Goal: Navigation & Orientation: Find specific page/section

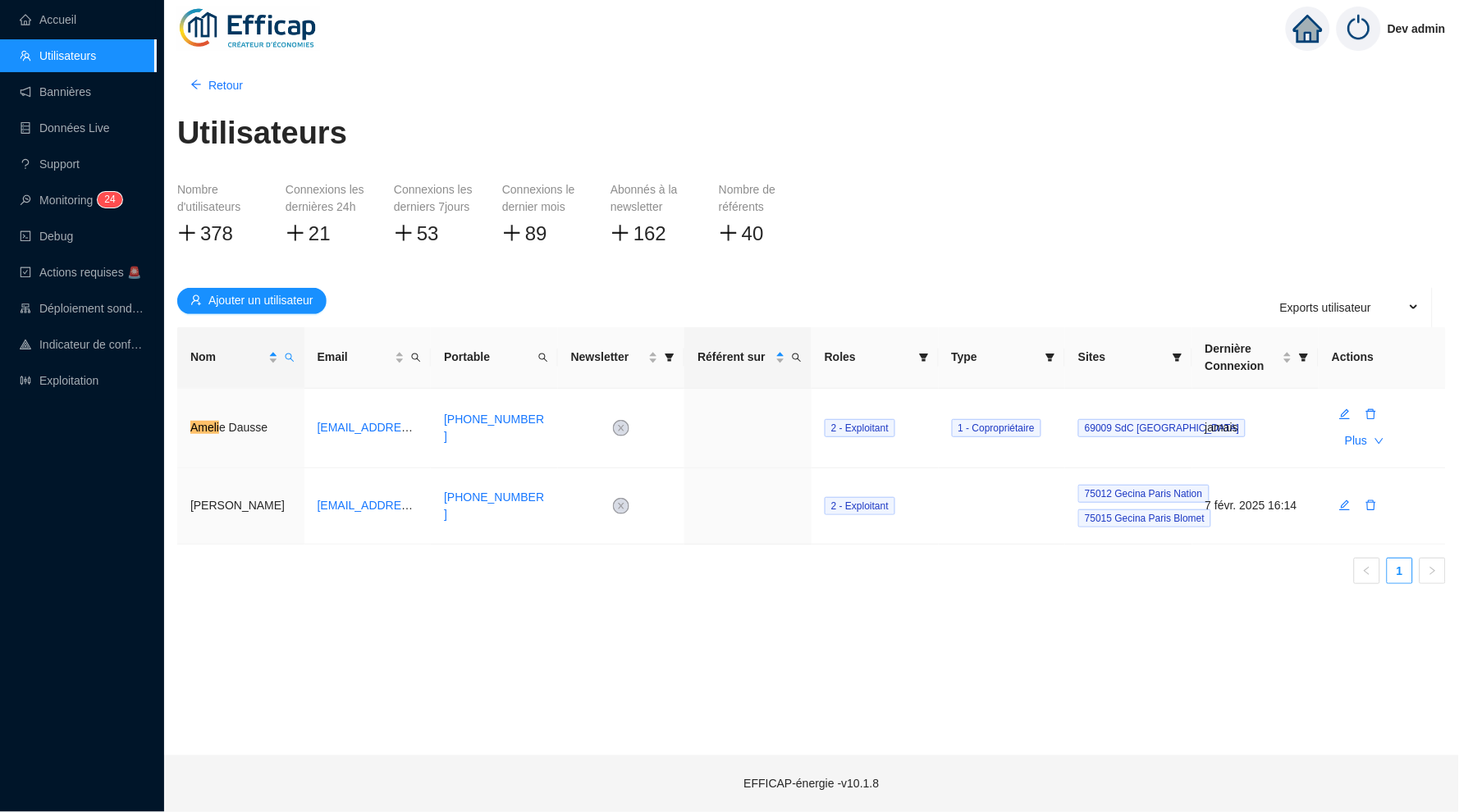
click at [73, 14] on link "Accueil" at bounding box center [48, 20] width 56 height 13
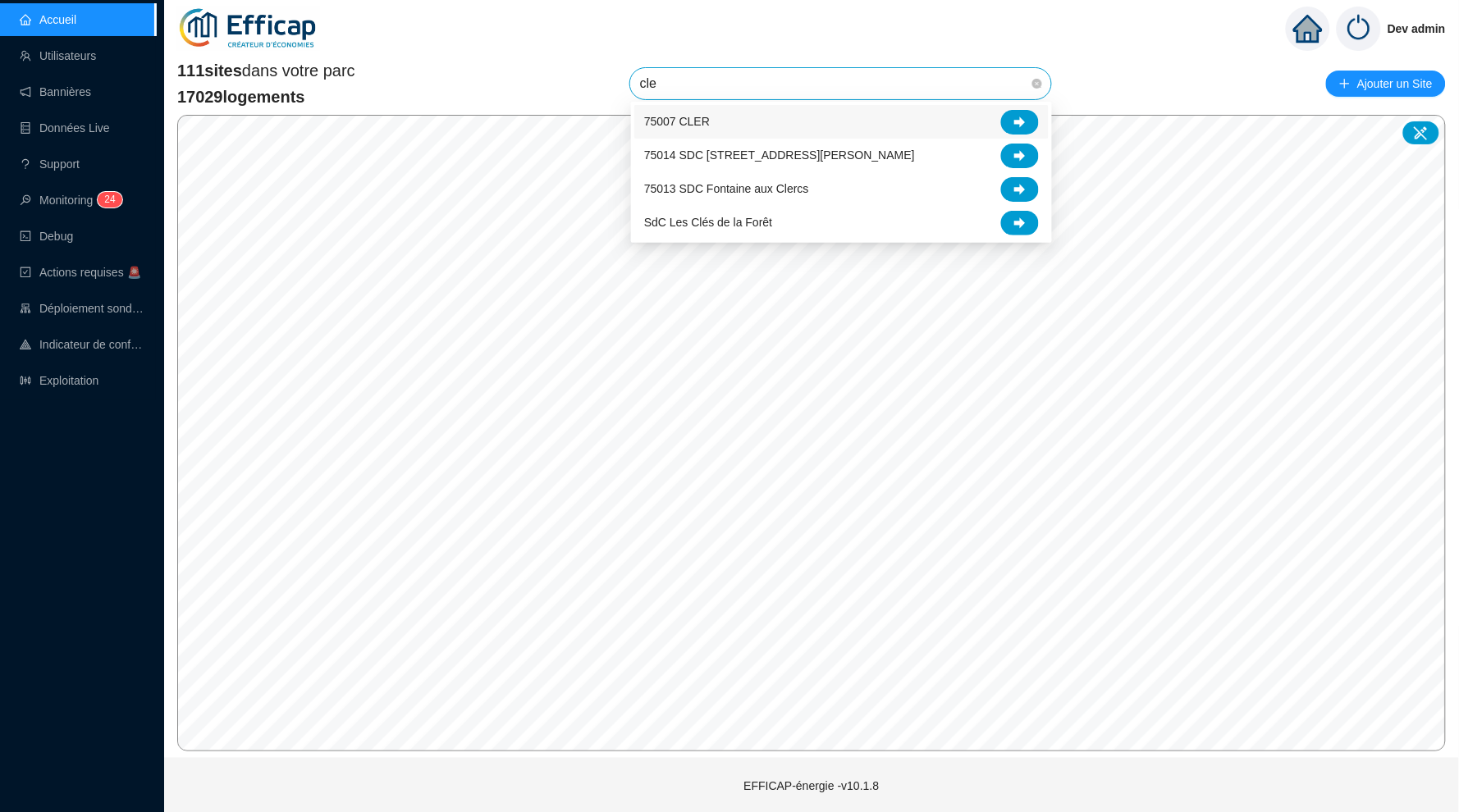
type input "cler"
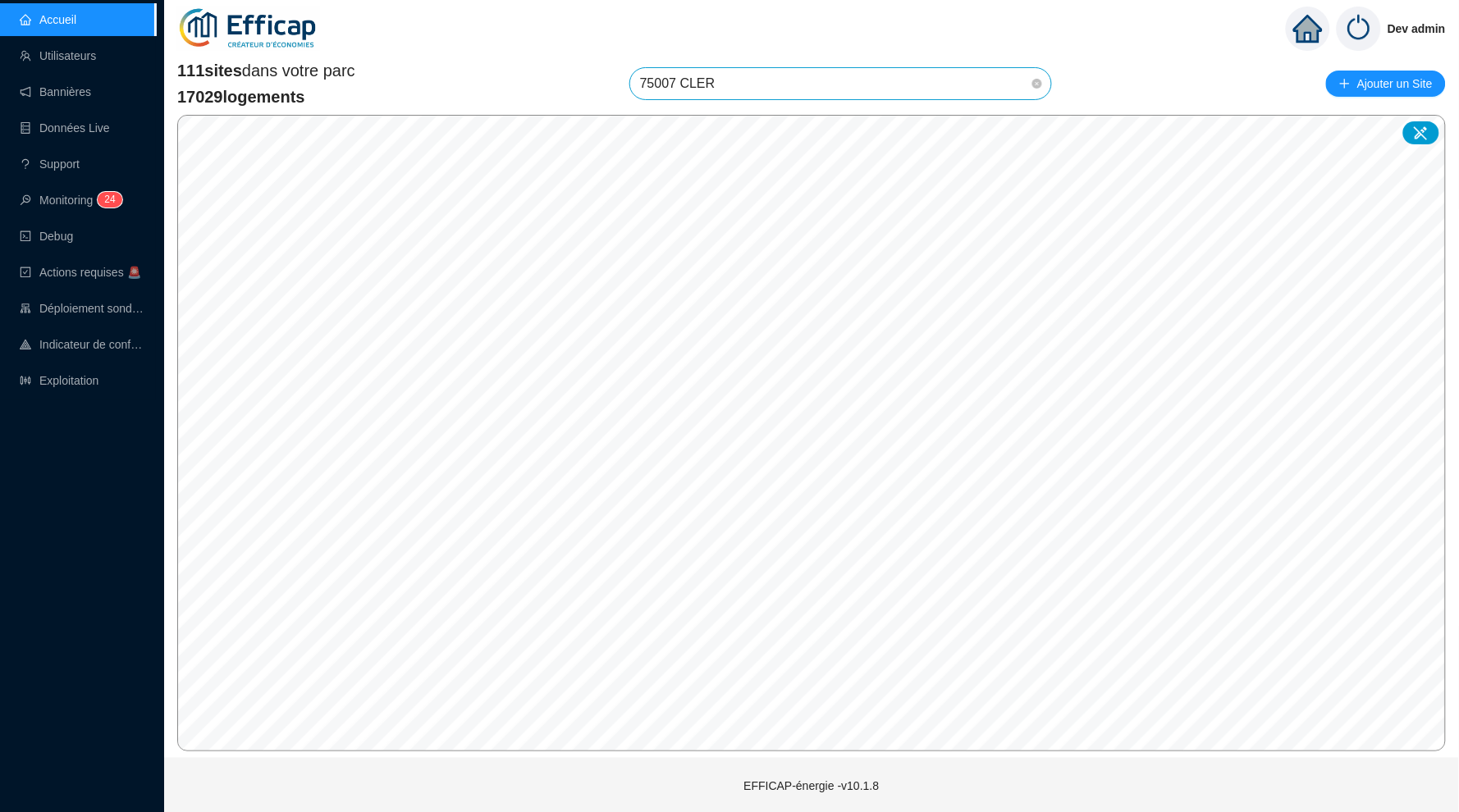
click at [712, 81] on span "75007 CLER" at bounding box center [840, 83] width 401 height 31
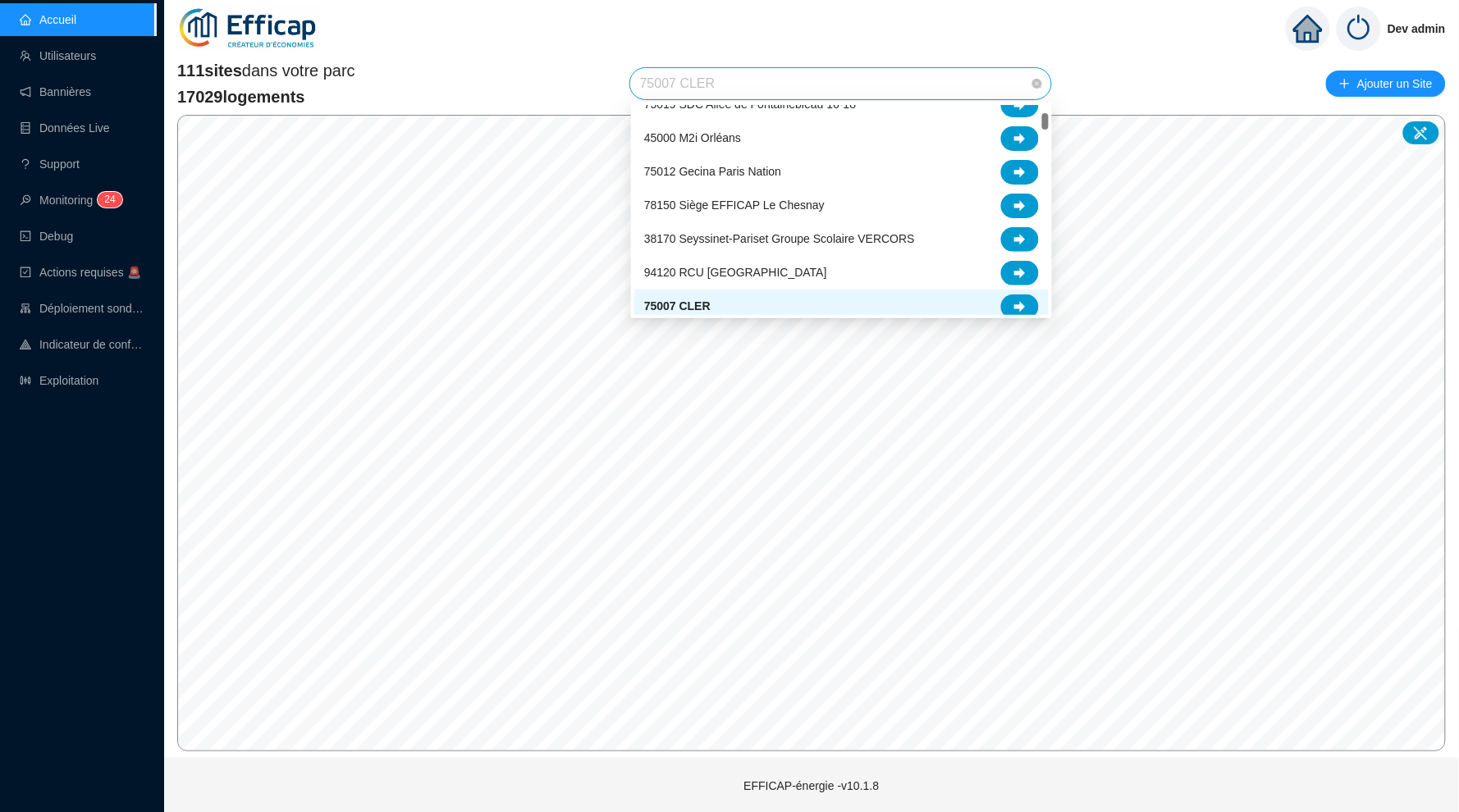
scroll to position [115, 0]
click at [1013, 302] on div at bounding box center [1020, 309] width 38 height 24
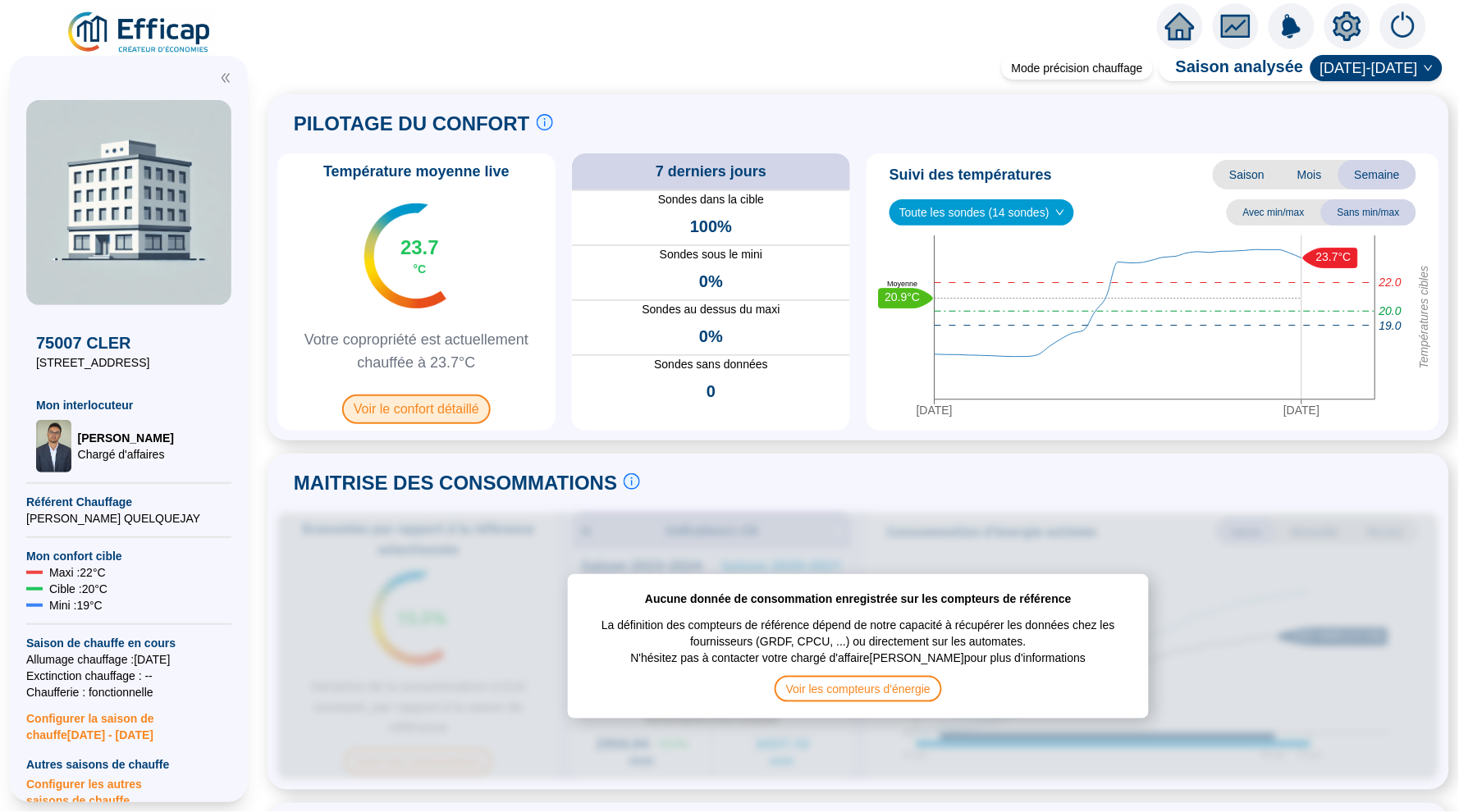
click at [444, 410] on span "Voir le confort détaillé" at bounding box center [417, 409] width 149 height 30
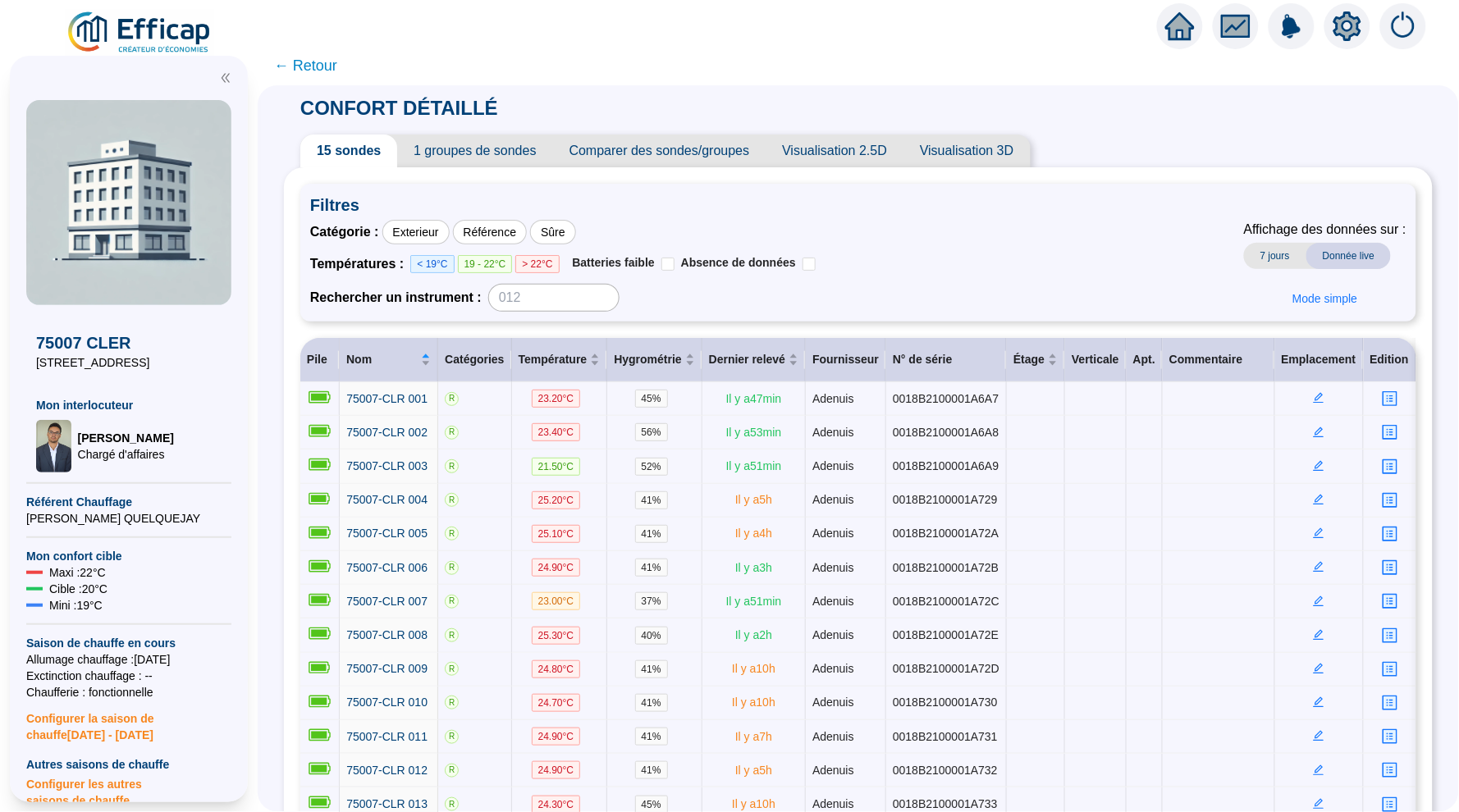
click at [304, 66] on span "← Retour" at bounding box center [306, 65] width 63 height 23
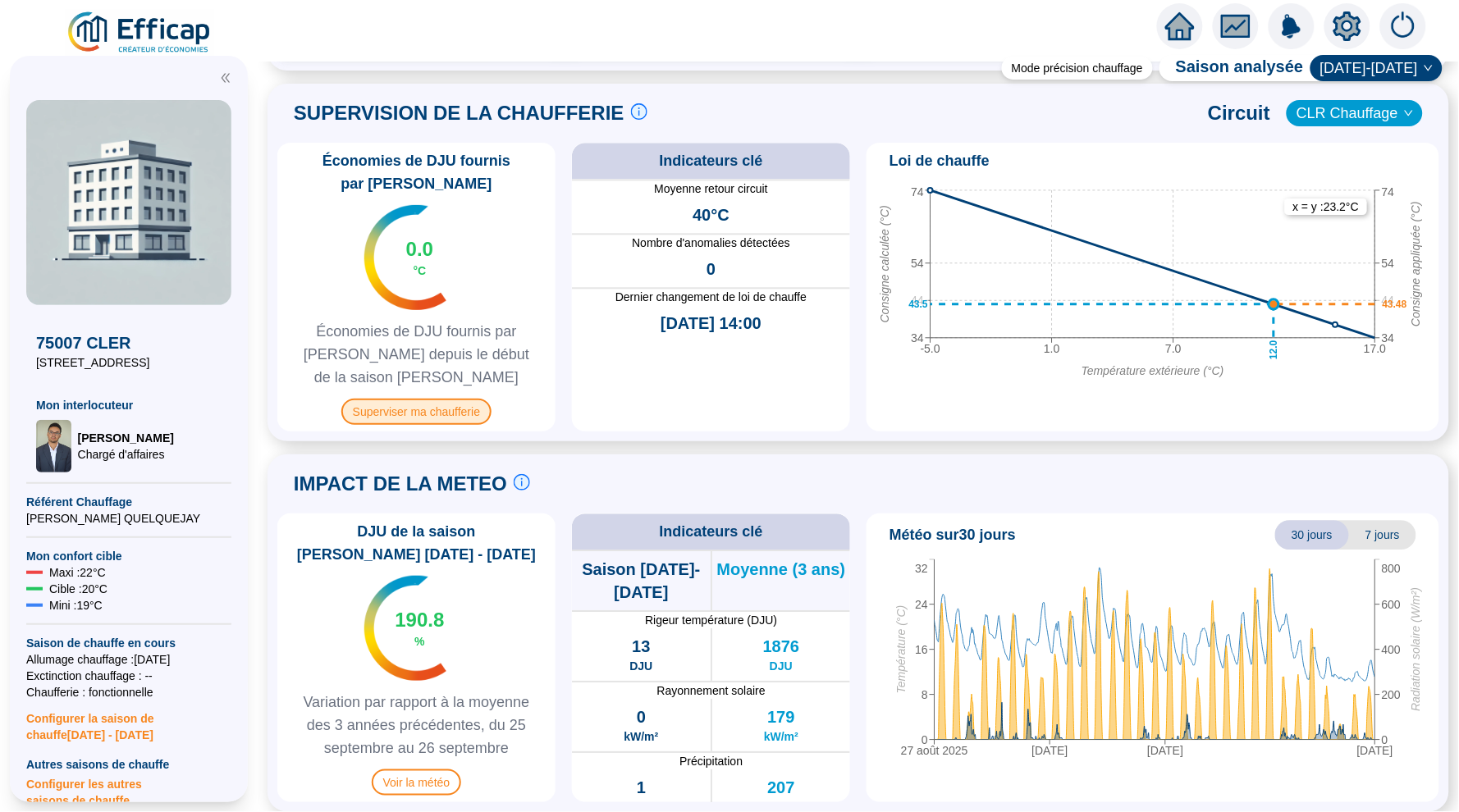
click at [404, 400] on span "Superviser ma chaufferie" at bounding box center [416, 411] width 150 height 26
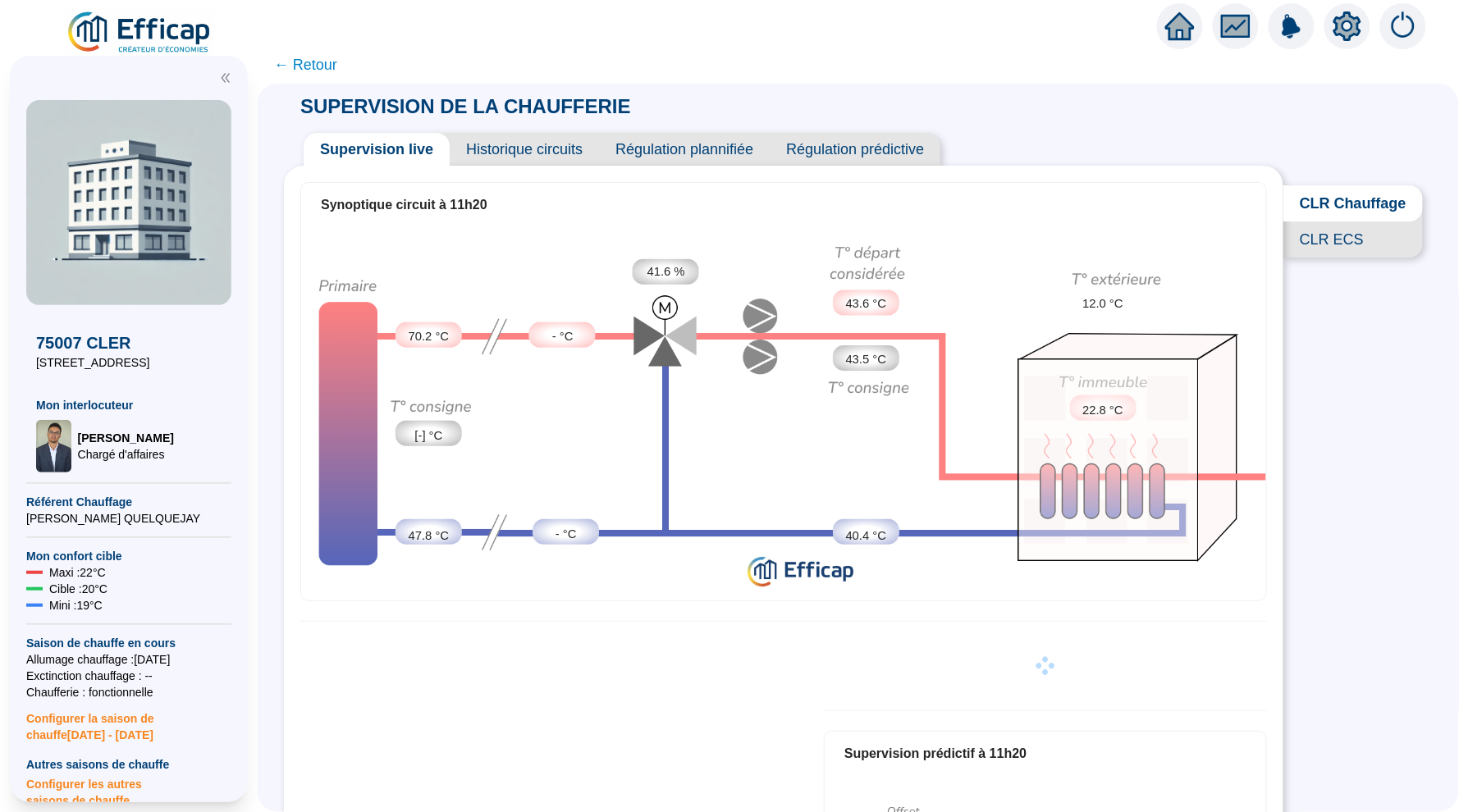
click at [321, 65] on span "← Retour" at bounding box center [306, 65] width 63 height 23
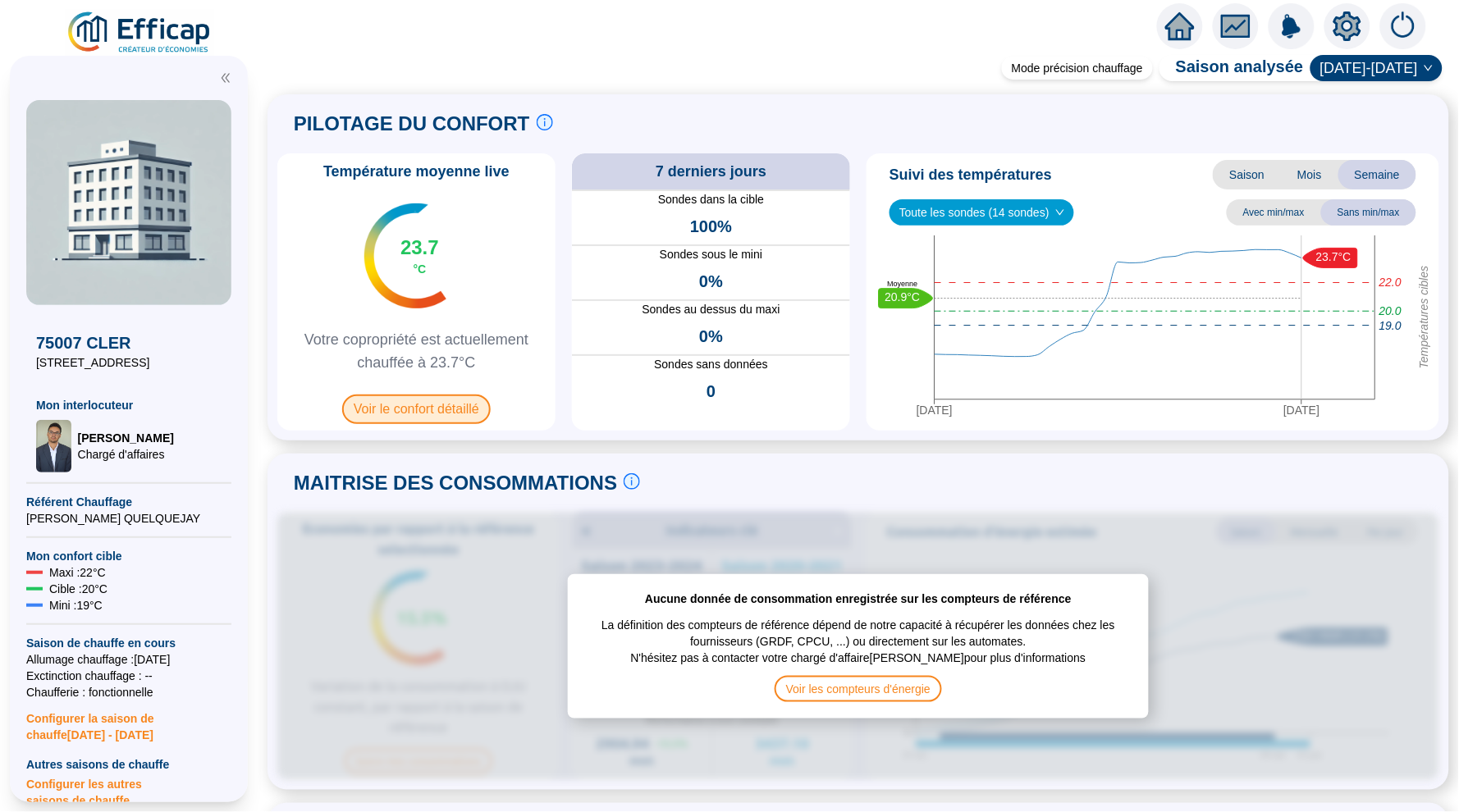
click at [456, 400] on span "Voir le confort détaillé" at bounding box center [417, 409] width 149 height 30
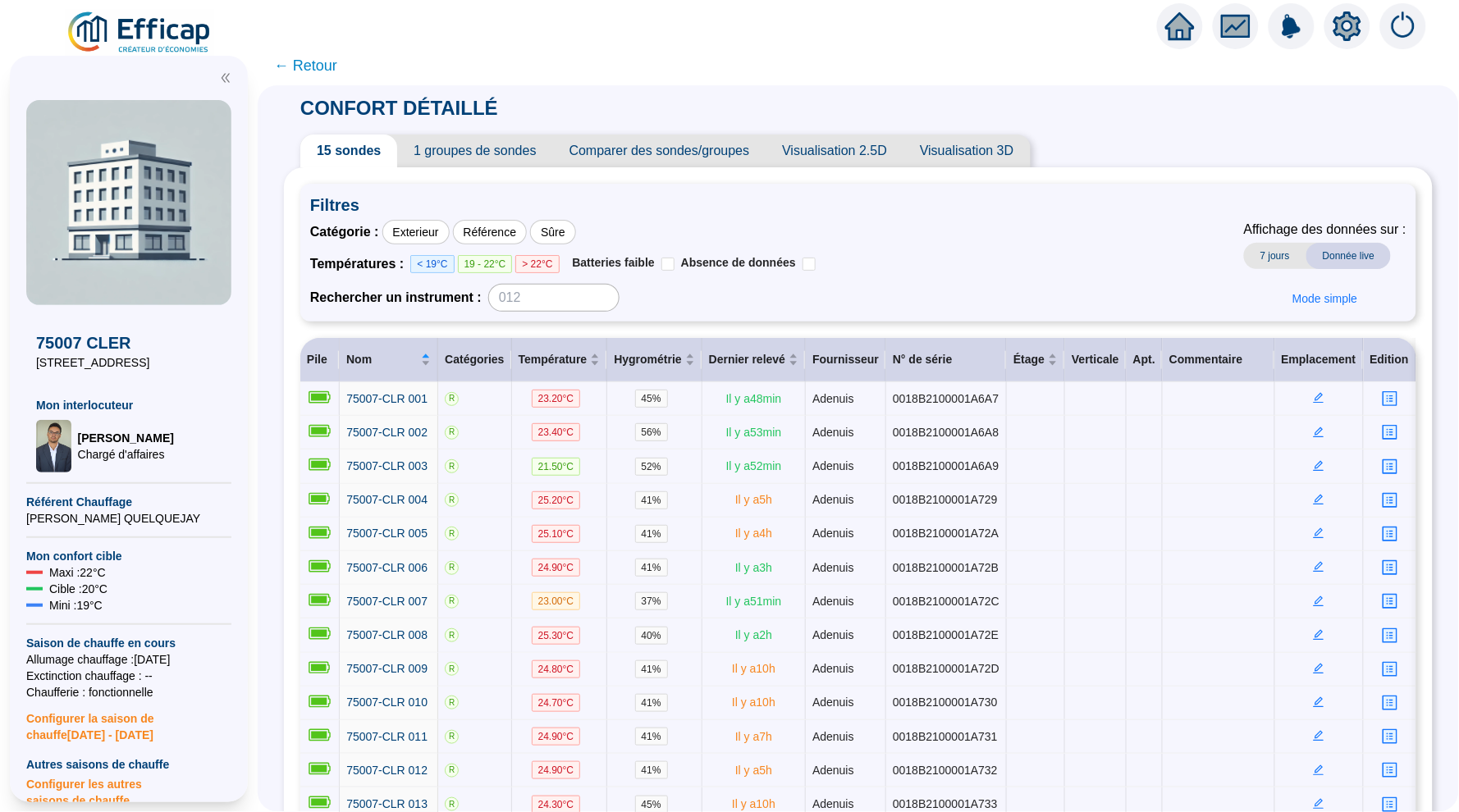
click at [314, 70] on span "← Retour" at bounding box center [306, 65] width 63 height 23
